Goal: Information Seeking & Learning: Check status

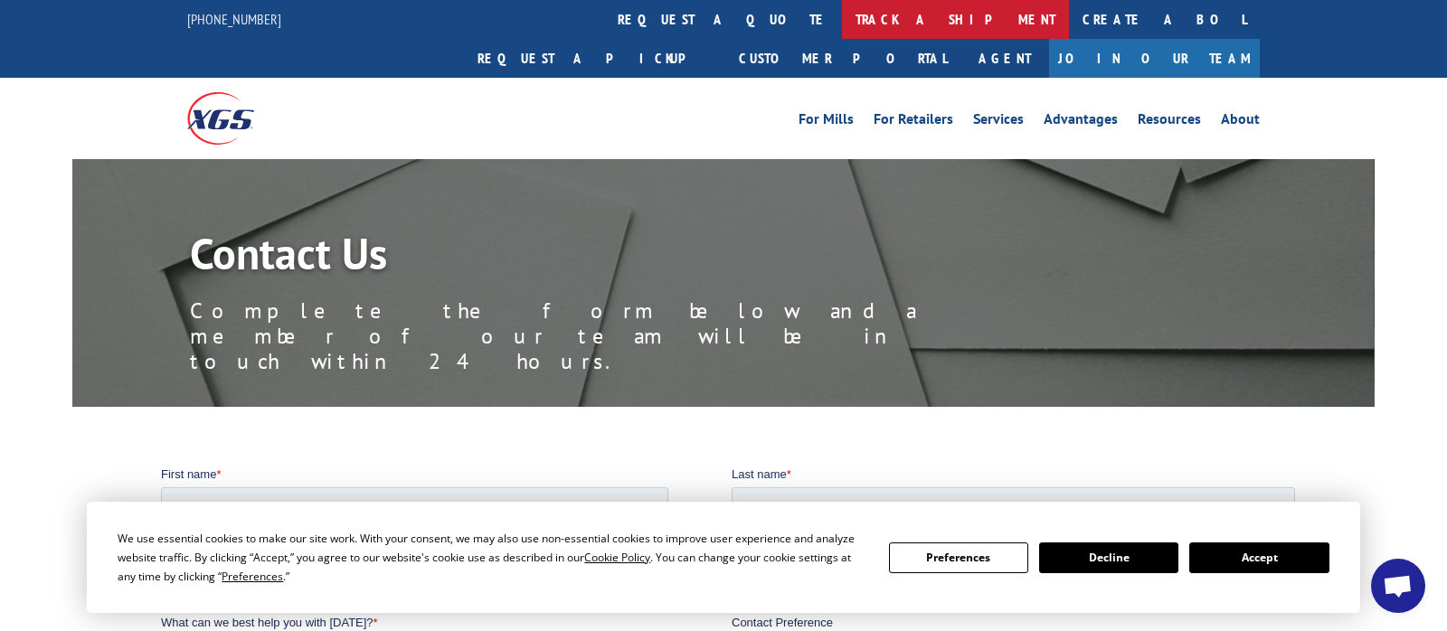
click at [842, 16] on link "track a shipment" at bounding box center [955, 19] width 227 height 39
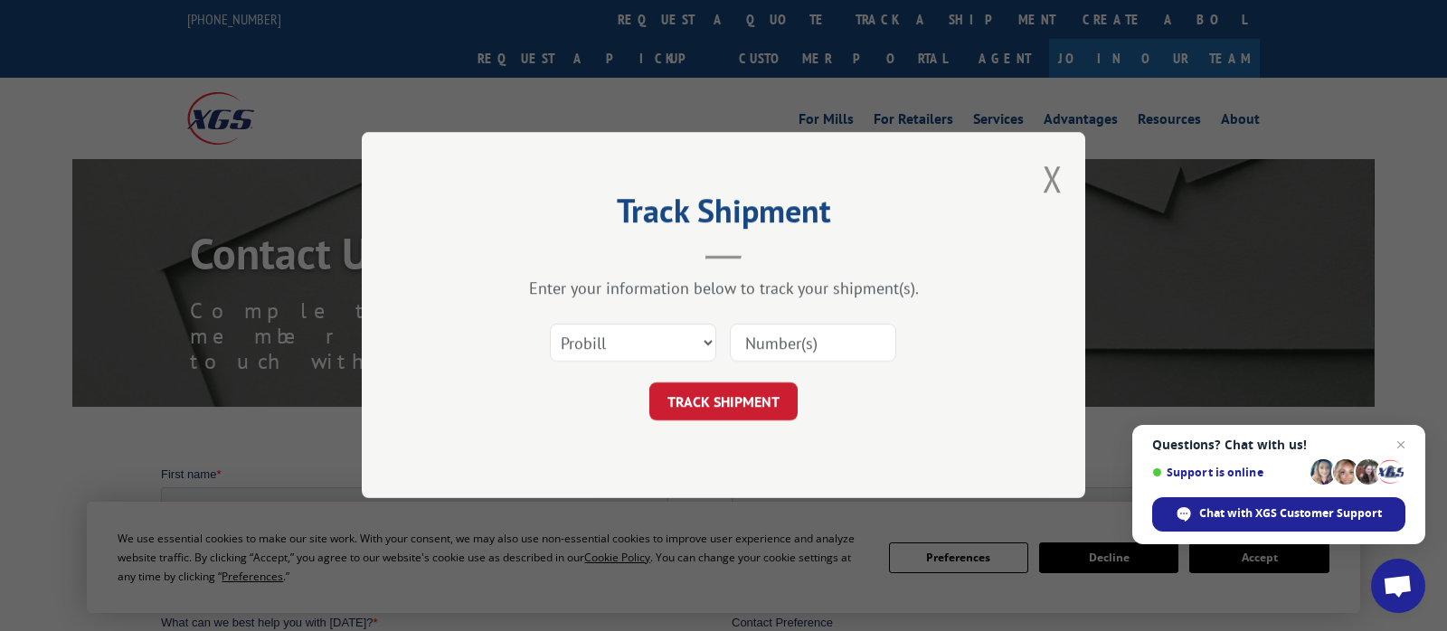
click at [820, 342] on input at bounding box center [813, 344] width 166 height 38
paste input "17603103"
type input "17603103"
click at [753, 396] on button "TRACK SHIPMENT" at bounding box center [723, 402] width 148 height 38
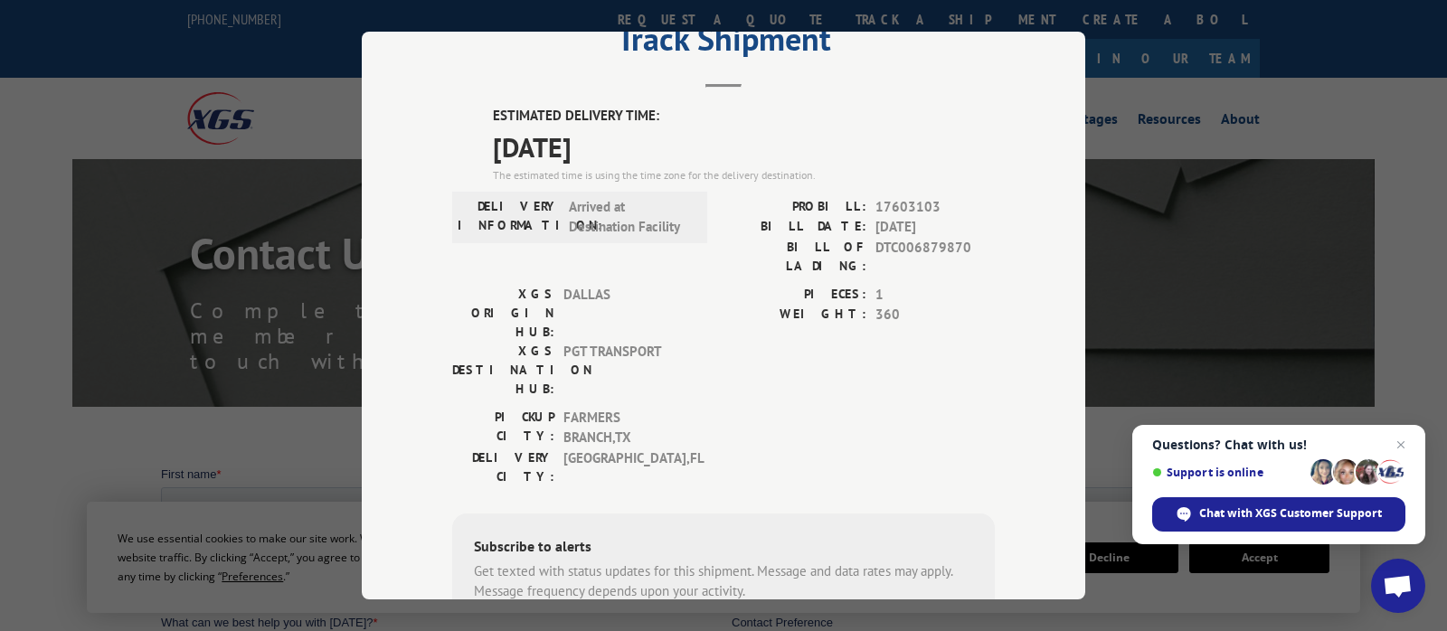
scroll to position [98, 0]
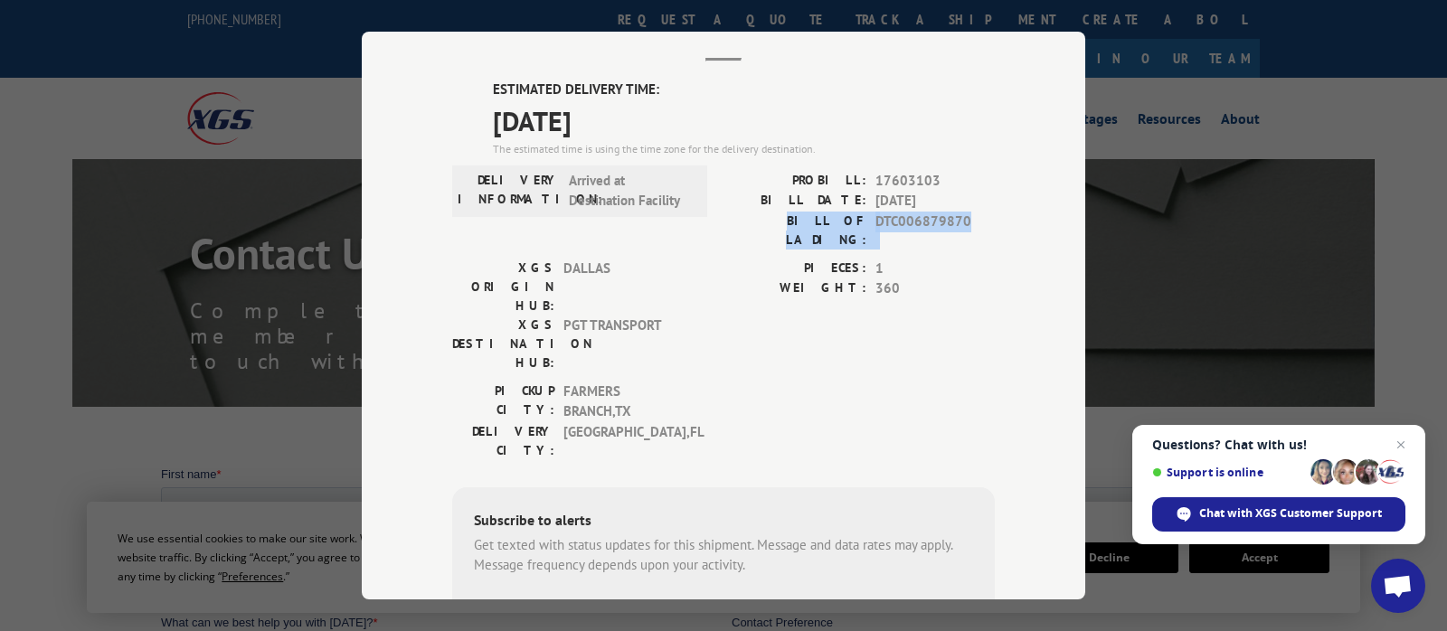
drag, startPoint x: 772, startPoint y: 222, endPoint x: 969, endPoint y: 221, distance: 196.3
click at [969, 221] on div "BILL OF LADING: DTC006879870" at bounding box center [859, 230] width 271 height 38
copy div "BILL OF LADING: DTC006879870"
drag, startPoint x: 488, startPoint y: 86, endPoint x: 630, endPoint y: 102, distance: 143.8
click at [677, 103] on div "ESTIMATED DELIVERY TIME: [DATE] The estimated time is using the time zone for t…" at bounding box center [723, 406] width 543 height 653
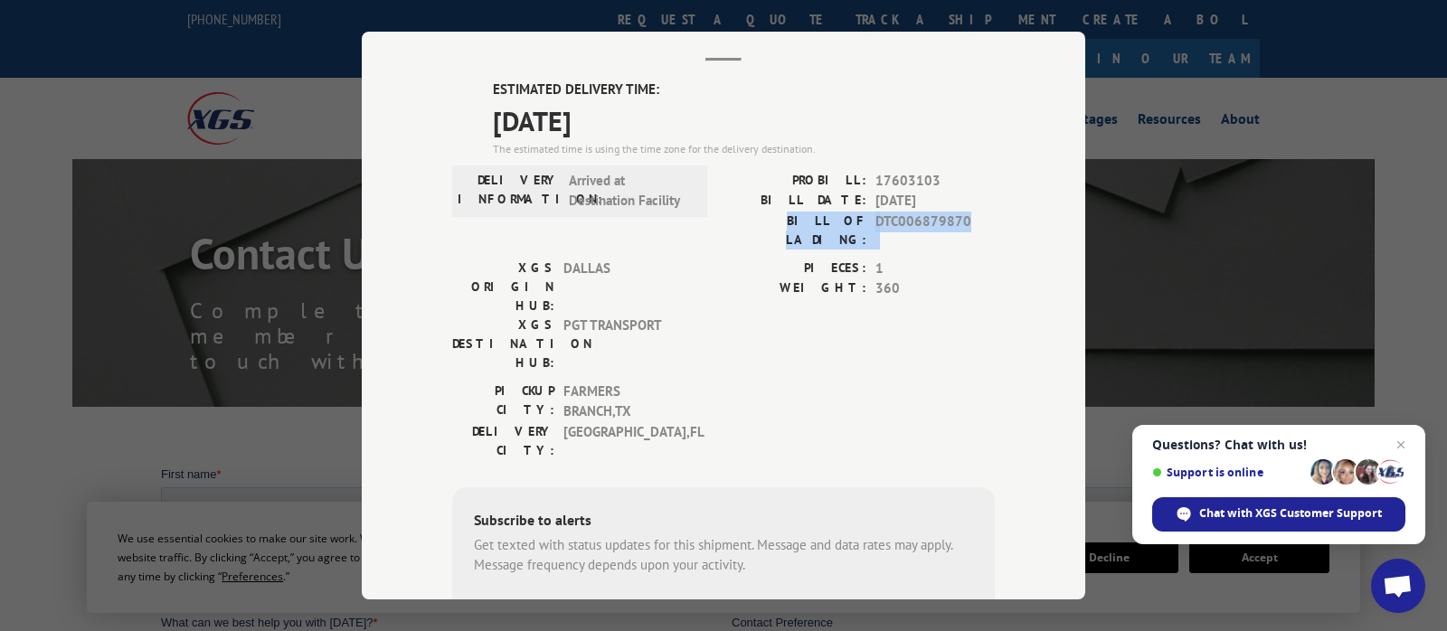
copy div "ESTIMATED DELIVERY TIME: [DATE]"
